Goal: Ask a question: Seek information or help from site administrators or community

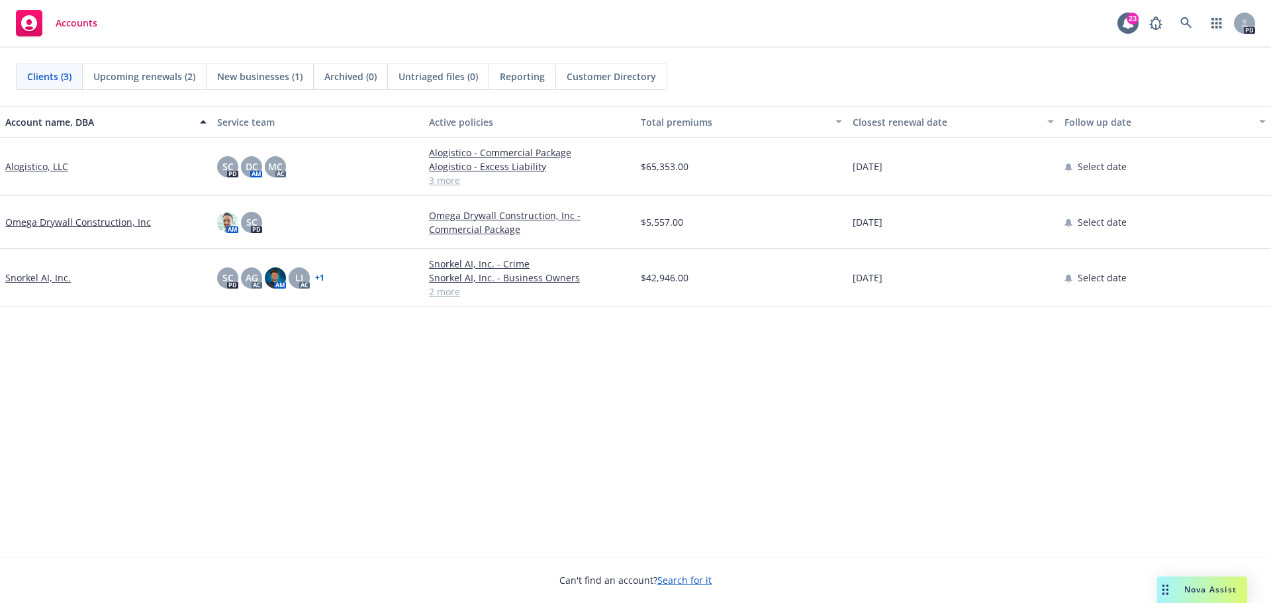
click at [1181, 586] on div "Nova Assist" at bounding box center [1209, 589] width 73 height 11
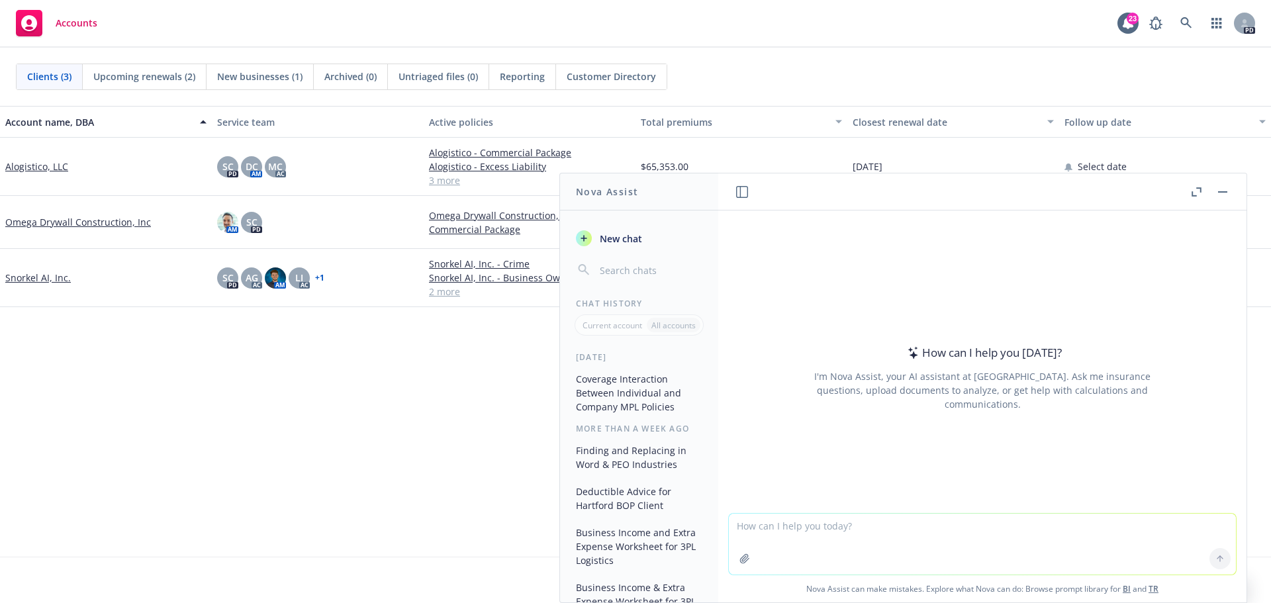
click at [815, 533] on textarea at bounding box center [982, 544] width 507 height 61
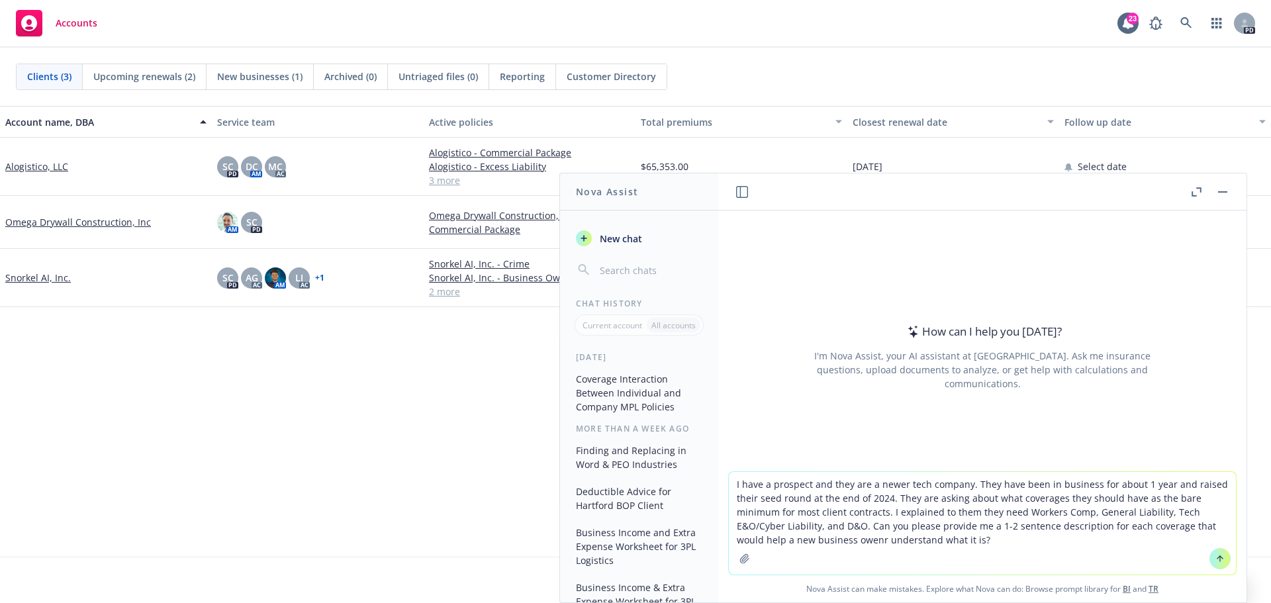
type textarea "I have a prospect and they are a newer tech company. They have been in business…"
click at [1020, 540] on textarea "I have a prospect and they are a newer tech company. They have been in business…" at bounding box center [982, 523] width 507 height 103
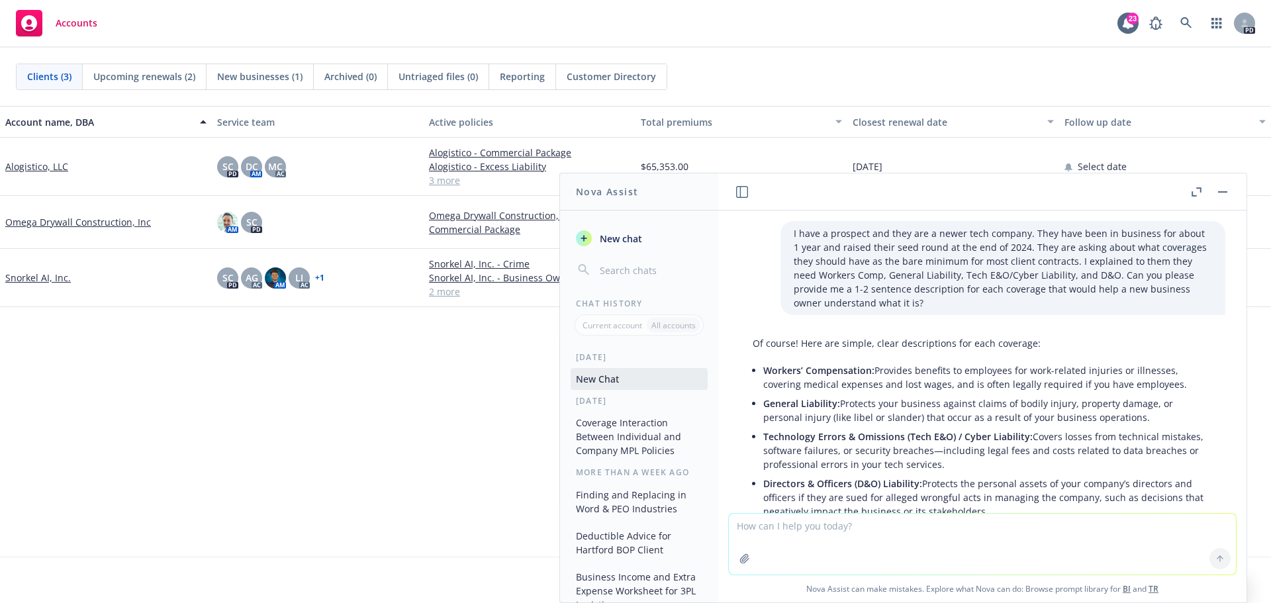
scroll to position [93, 0]
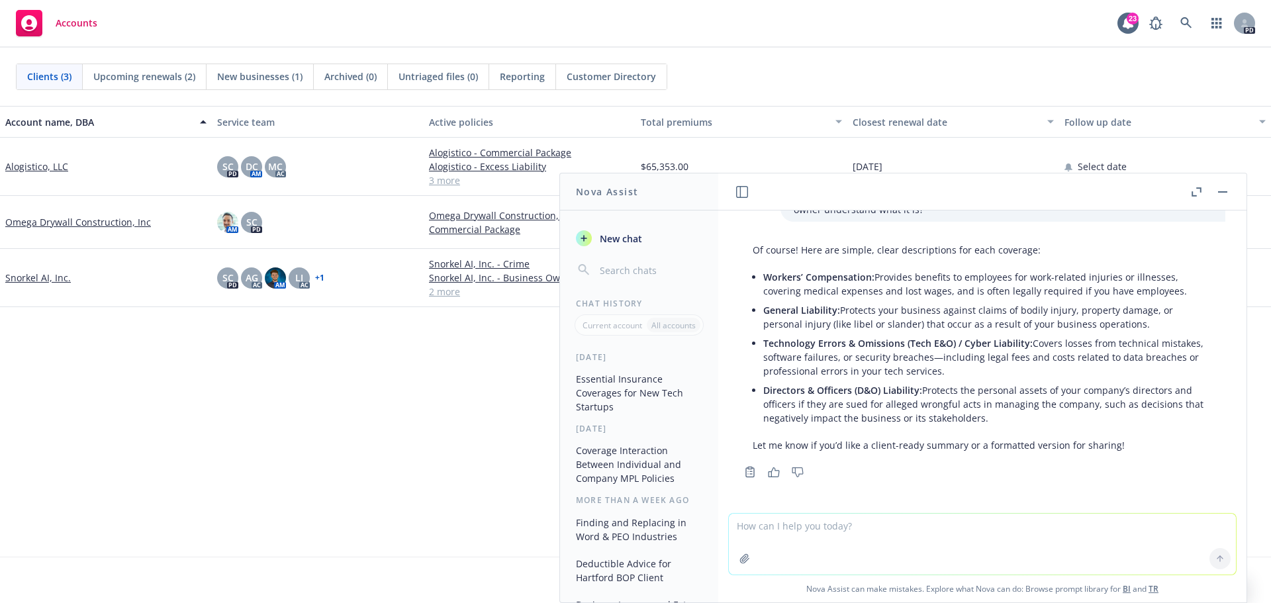
drag, startPoint x: 985, startPoint y: 420, endPoint x: 766, endPoint y: 313, distance: 243.9
click at [766, 313] on ul "Workers’ Compensation: Provides benefits to employees for work-related injuries…" at bounding box center [987, 347] width 449 height 160
copy ul "General Liability: Protects your business against claims of bodily injury, prop…"
click at [403, 453] on div "Account name, DBA Service team Active policies Total premiums Closest renewal d…" at bounding box center [635, 331] width 1271 height 451
